Goal: Register for event/course

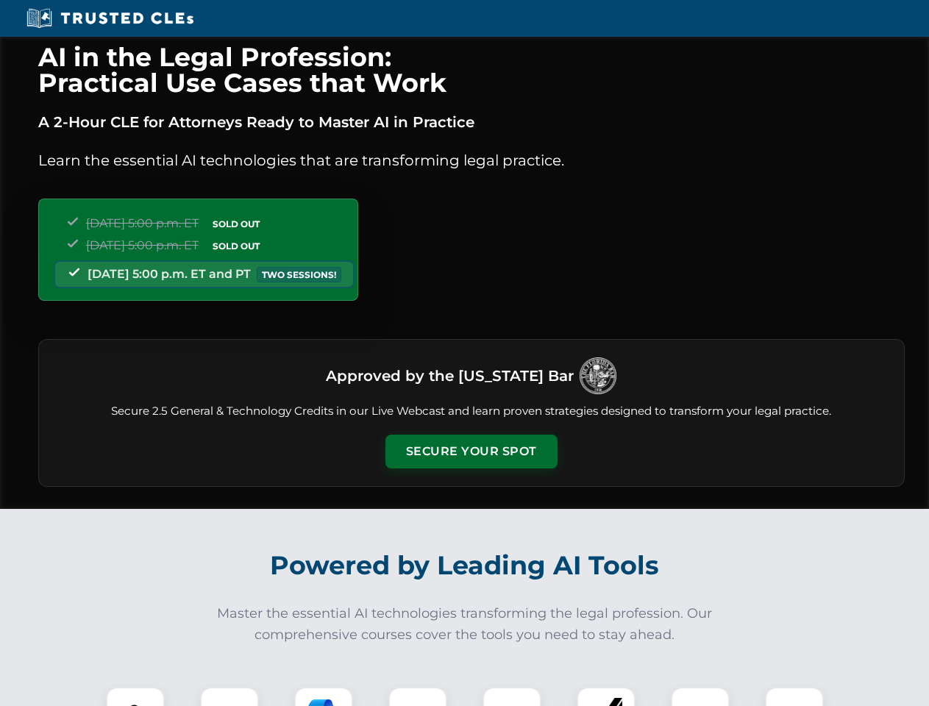
click at [471, 452] on button "Secure Your Spot" at bounding box center [472, 452] width 172 height 34
click at [135, 697] on img at bounding box center [135, 716] width 43 height 43
